Goal: Navigation & Orientation: Find specific page/section

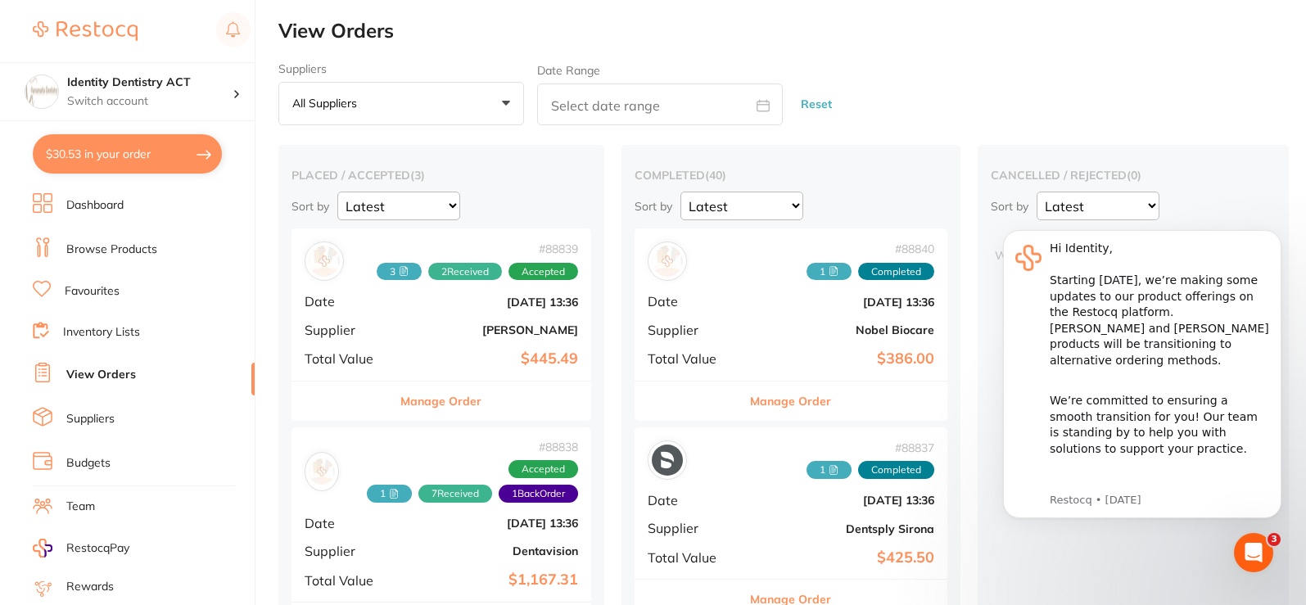
click at [88, 210] on link "Dashboard" at bounding box center [94, 205] width 57 height 16
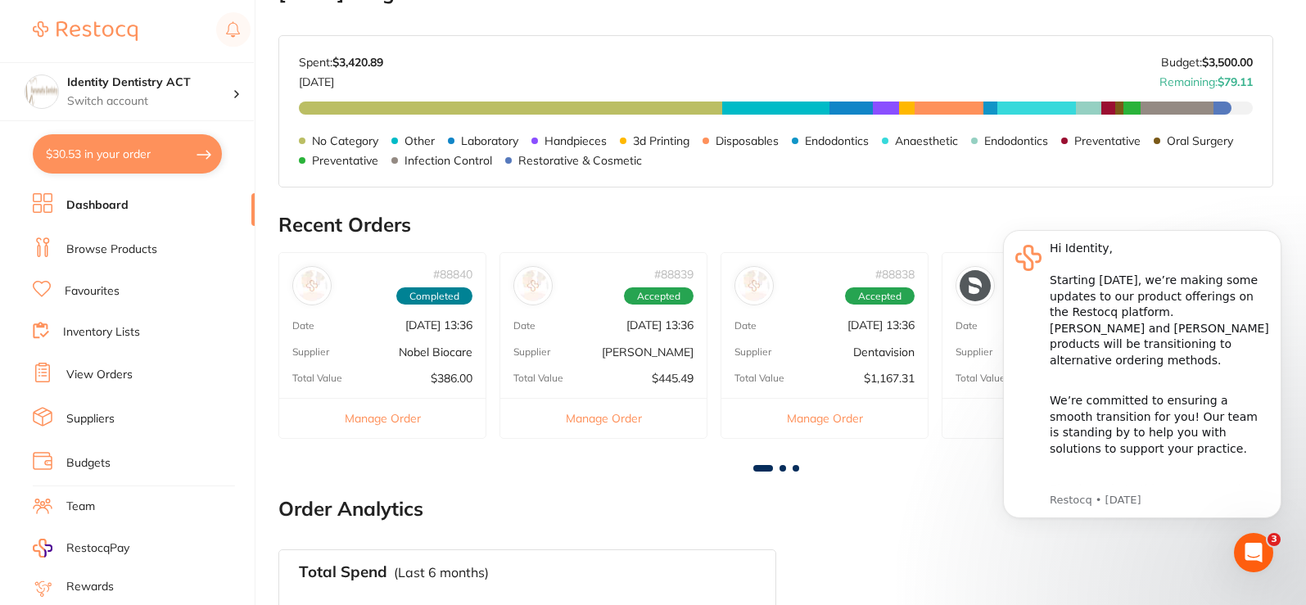
scroll to position [573, 0]
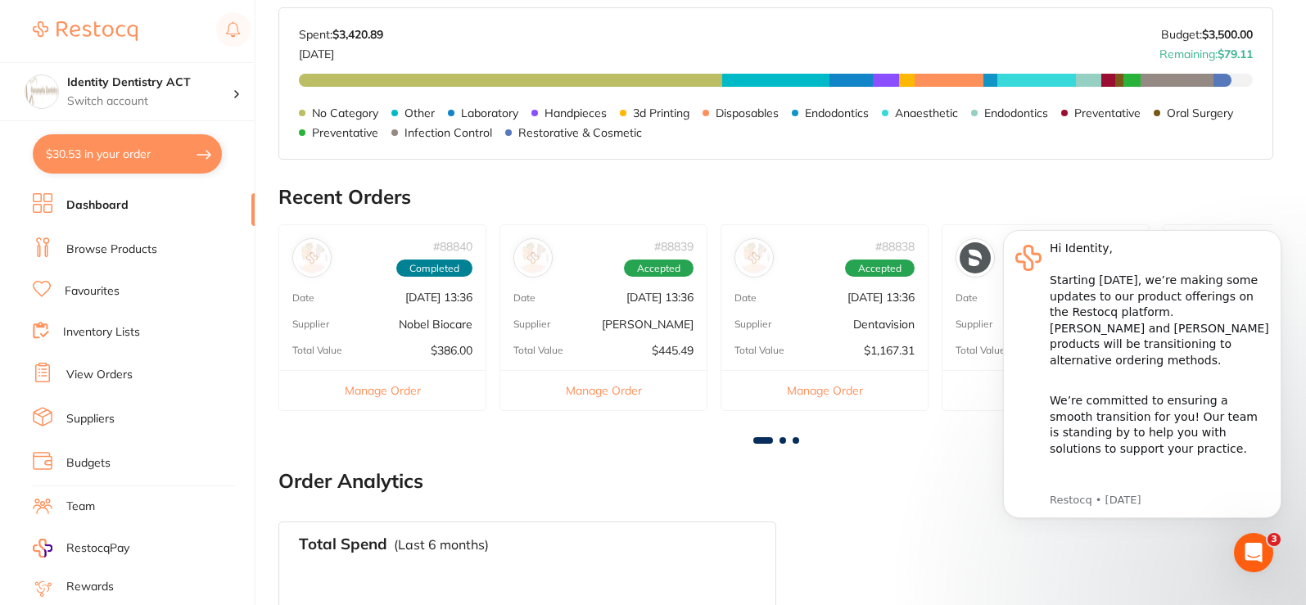
click at [84, 242] on link "Browse Products" at bounding box center [111, 250] width 91 height 16
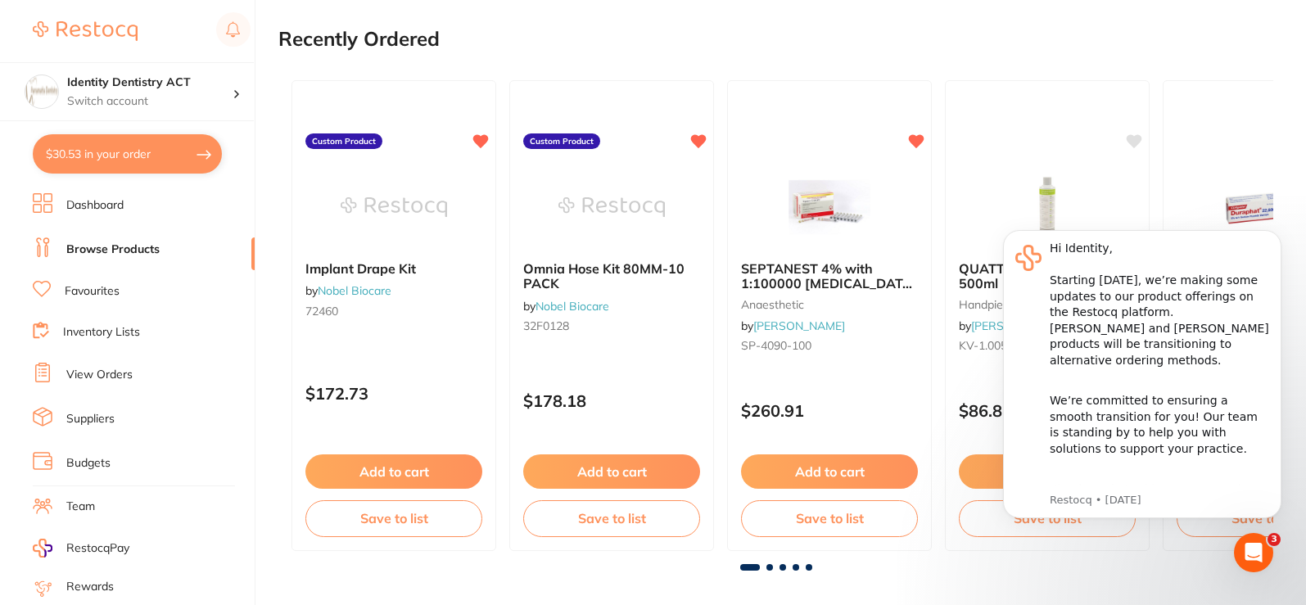
click at [769, 562] on div "Implant Drape Kit by Nobel Biocare 72460 Custom Product $172.73 Add to cart Sav…" at bounding box center [775, 315] width 995 height 497
click at [786, 567] on div at bounding box center [775, 567] width 995 height 7
click at [127, 333] on link "Inventory Lists" at bounding box center [101, 332] width 77 height 16
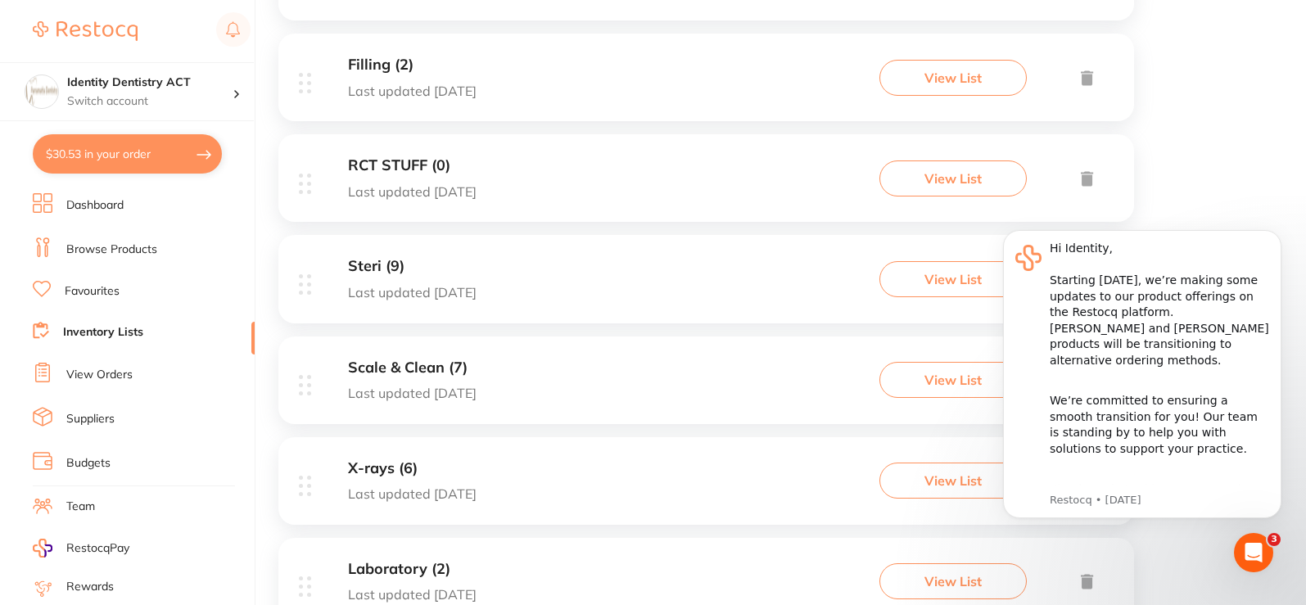
scroll to position [409, 0]
click at [85, 496] on li "Team" at bounding box center [144, 507] width 222 height 25
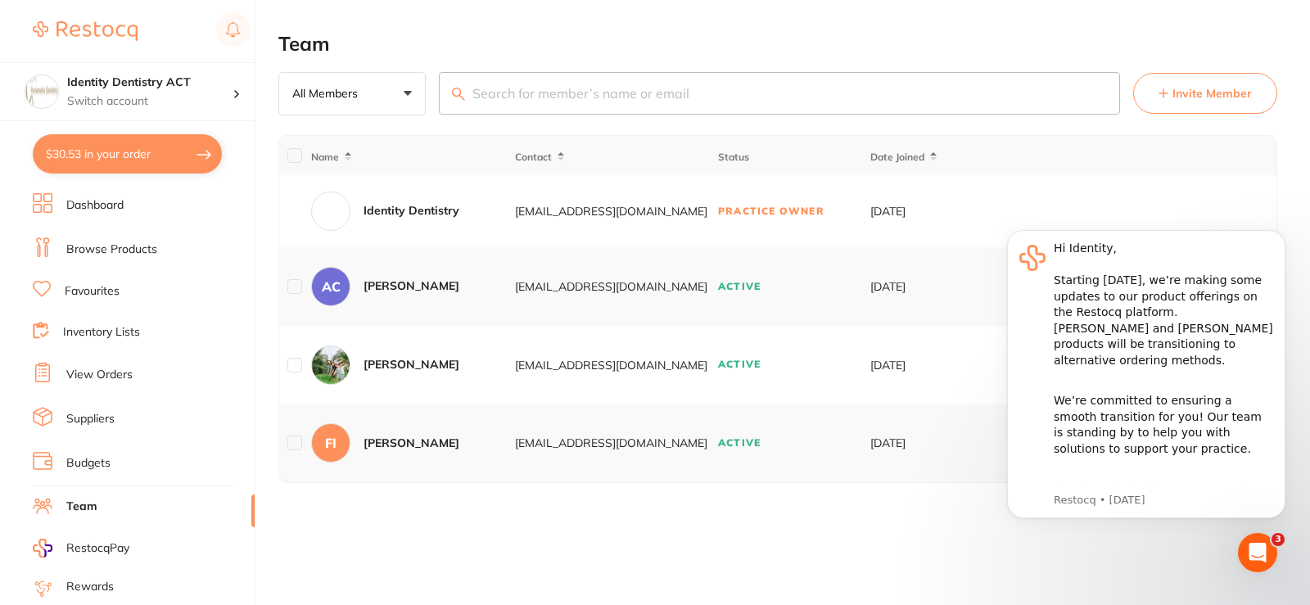
click at [115, 208] on link "Dashboard" at bounding box center [94, 205] width 57 height 16
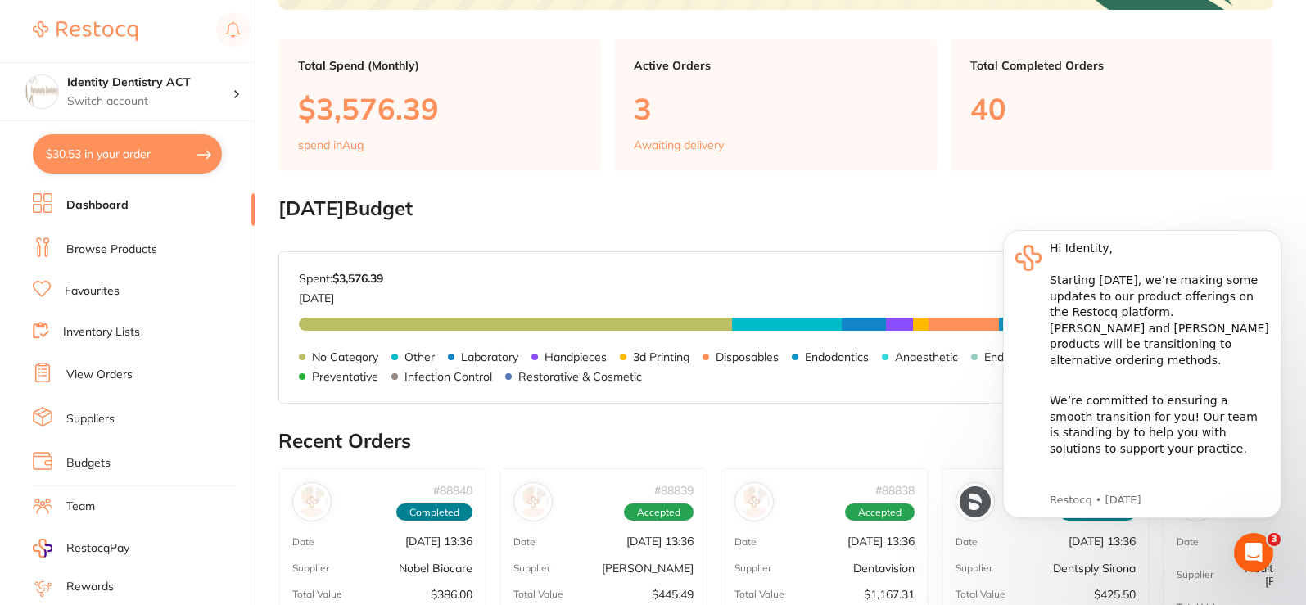
scroll to position [327, 0]
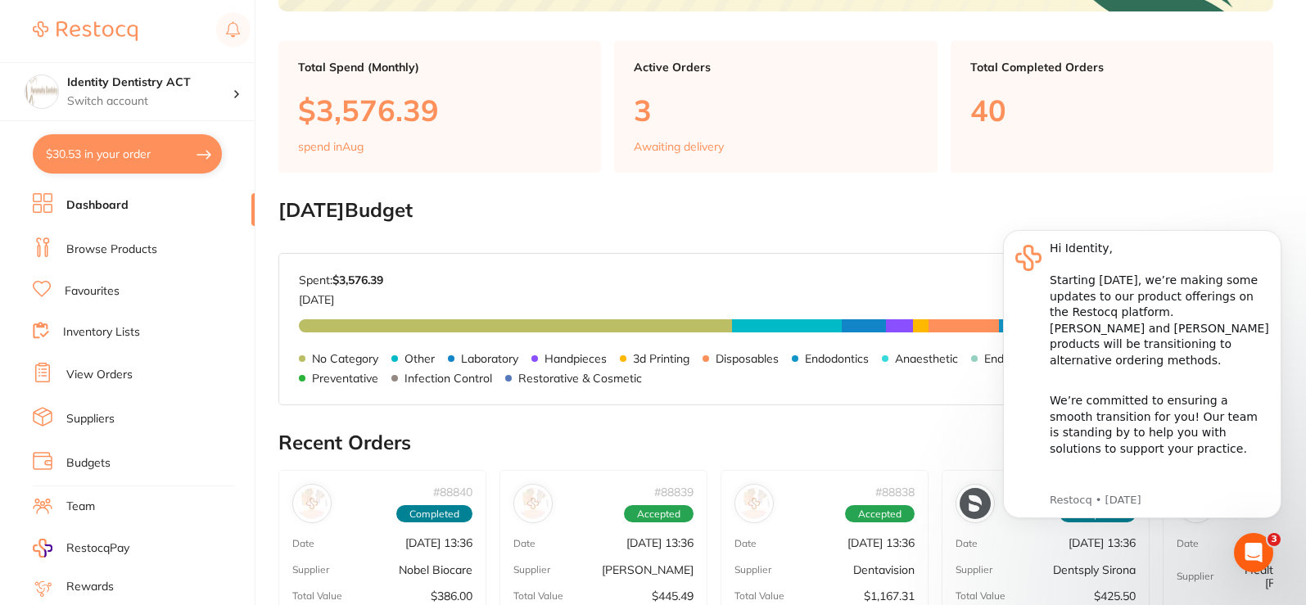
click at [1027, 111] on p "40" at bounding box center [1111, 110] width 283 height 34
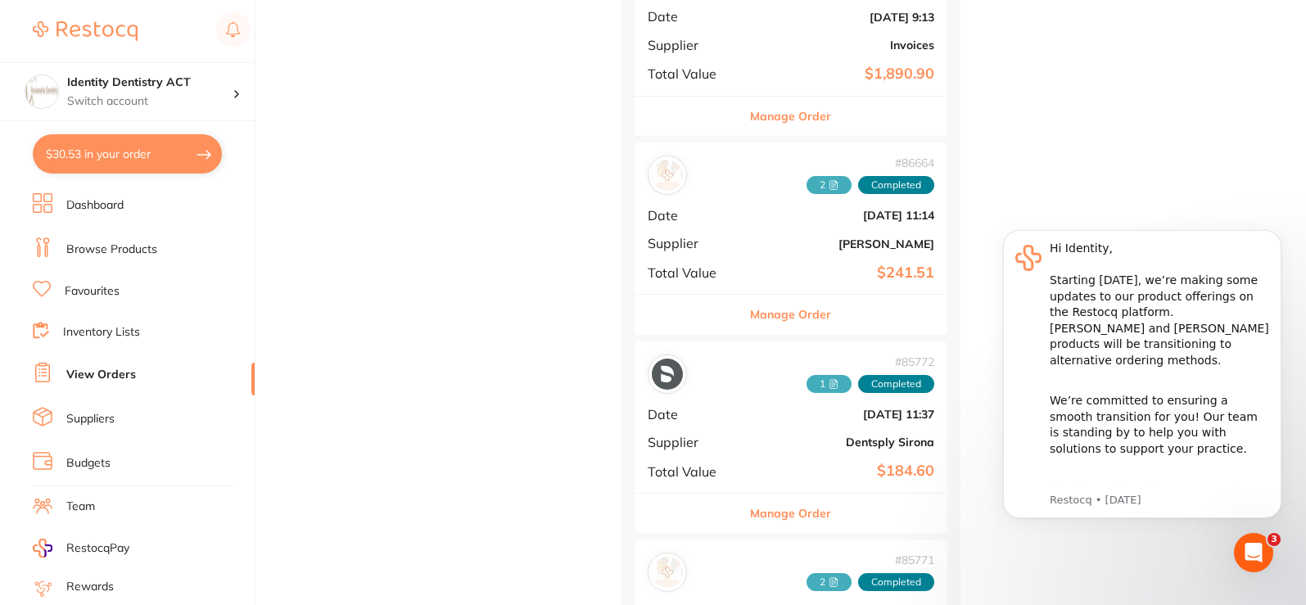
scroll to position [1228, 0]
